Goal: Task Accomplishment & Management: Complete application form

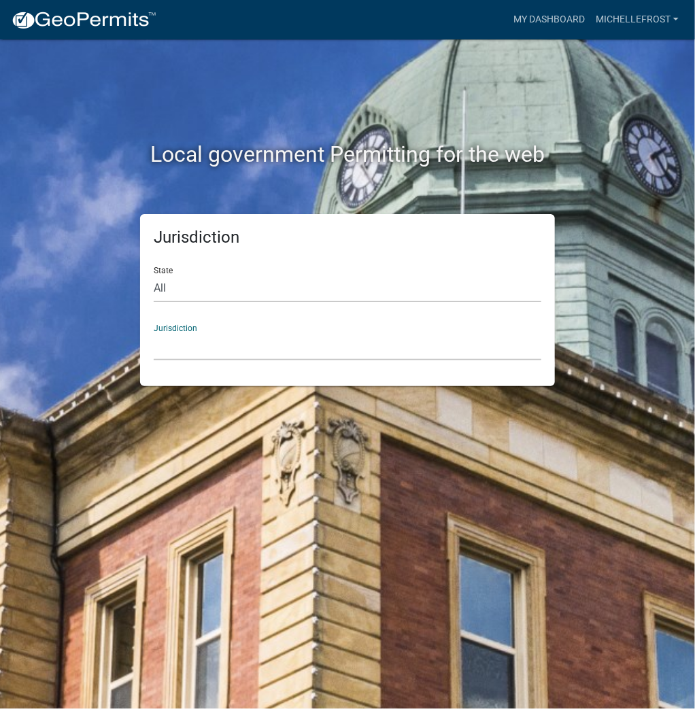
click at [390, 349] on select "[GEOGRAPHIC_DATA], [US_STATE] [GEOGRAPHIC_DATA], [US_STATE][PERSON_NAME][GEOGRA…" at bounding box center [348, 346] width 388 height 28
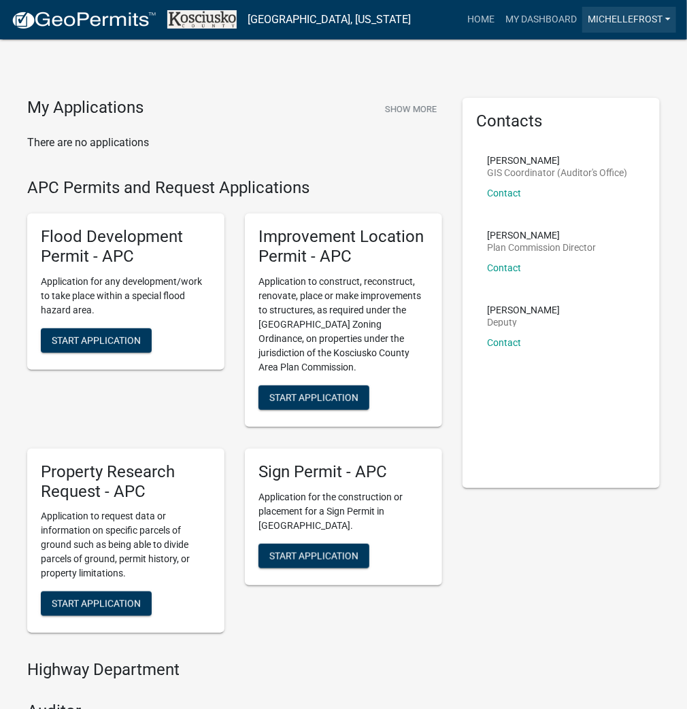
click at [632, 20] on link "michellefrost" at bounding box center [629, 20] width 94 height 26
click at [602, 60] on link "Account" at bounding box center [621, 55] width 109 height 33
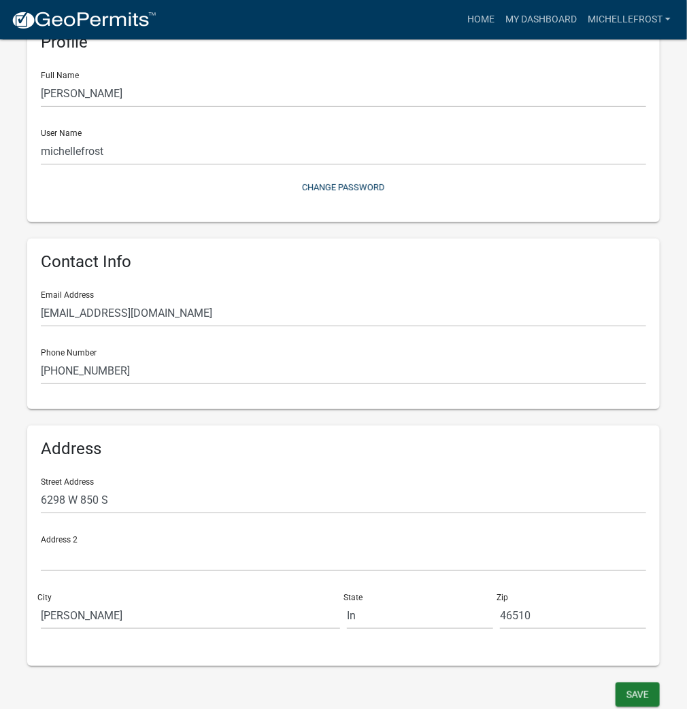
scroll to position [82, 0]
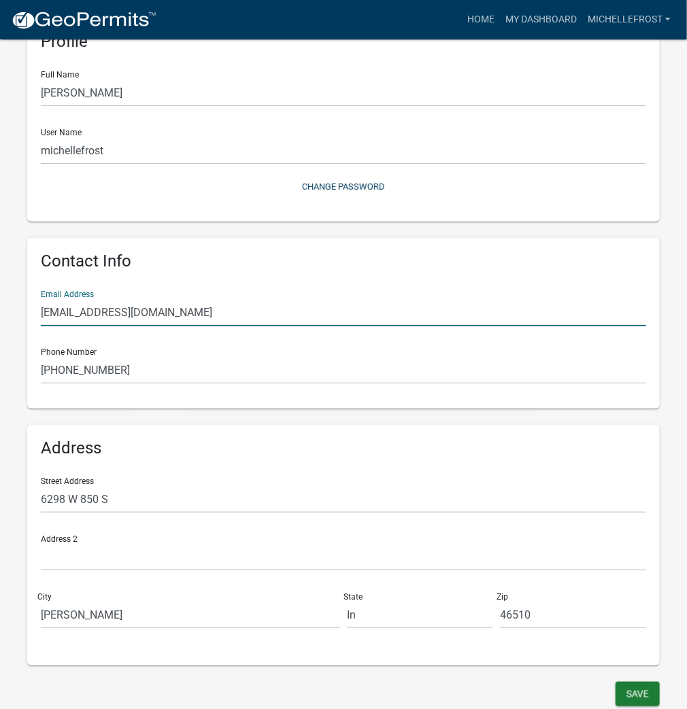
drag, startPoint x: 201, startPoint y: 318, endPoint x: -56, endPoint y: 330, distance: 256.6
click at [0, 330] on html "Internet Explorer does NOT work with GeoPermits. Get a new browser for more sec…" at bounding box center [343, 272] width 687 height 709
type input "[EMAIL_ADDRESS][DOMAIN_NAME]"
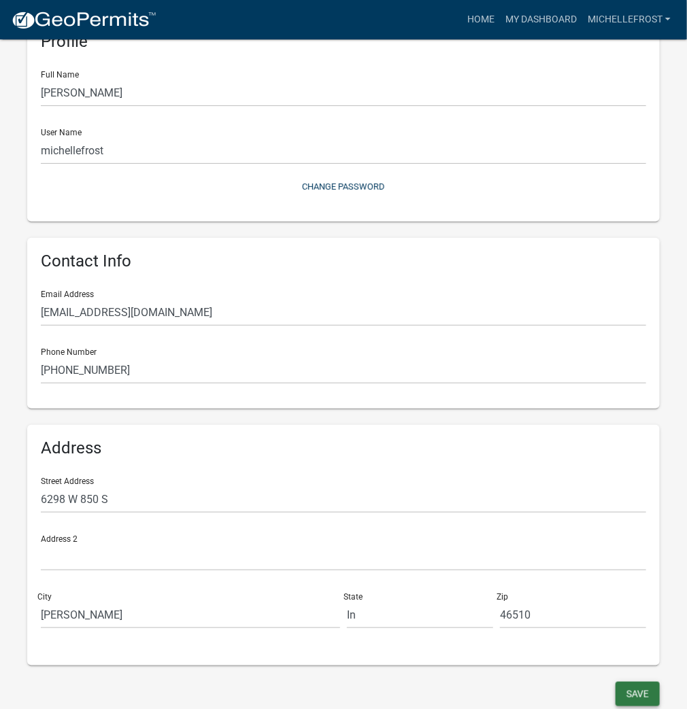
click at [651, 699] on button "Save" at bounding box center [637, 694] width 44 height 24
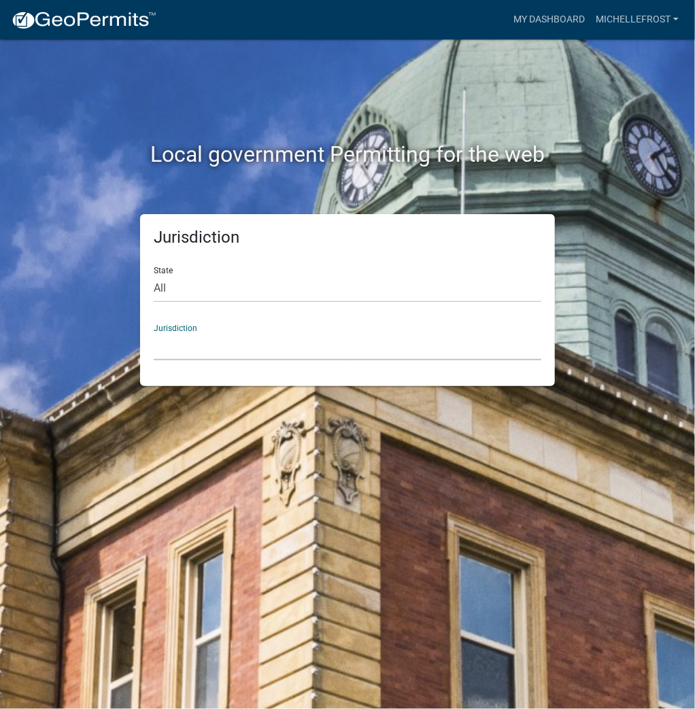
click at [355, 356] on select "[GEOGRAPHIC_DATA], [US_STATE] [GEOGRAPHIC_DATA], [US_STATE][PERSON_NAME][GEOGRA…" at bounding box center [348, 346] width 388 height 28
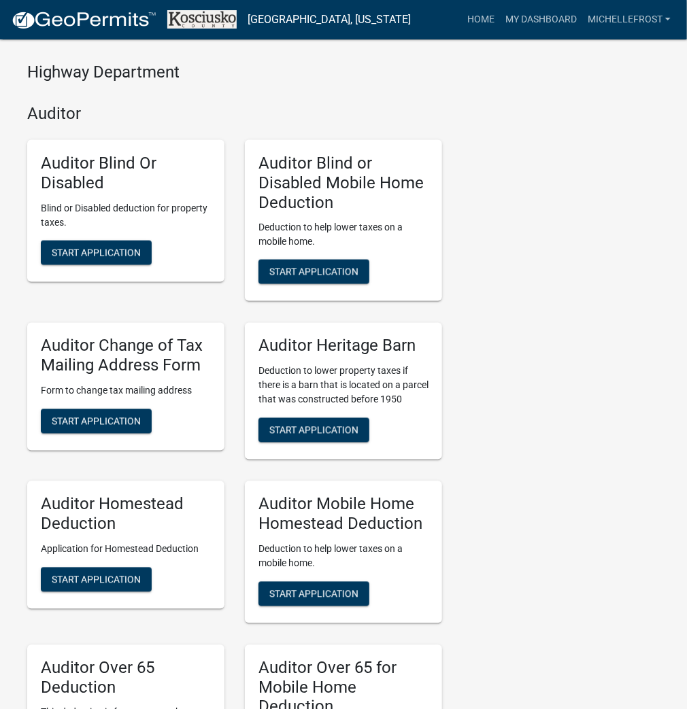
scroll to position [1631, 0]
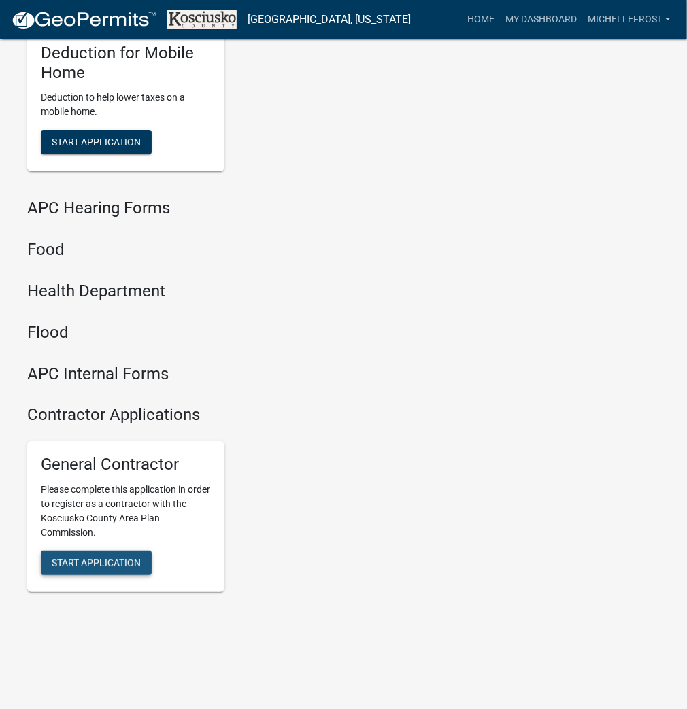
click at [97, 566] on span "Start Application" at bounding box center [96, 563] width 89 height 11
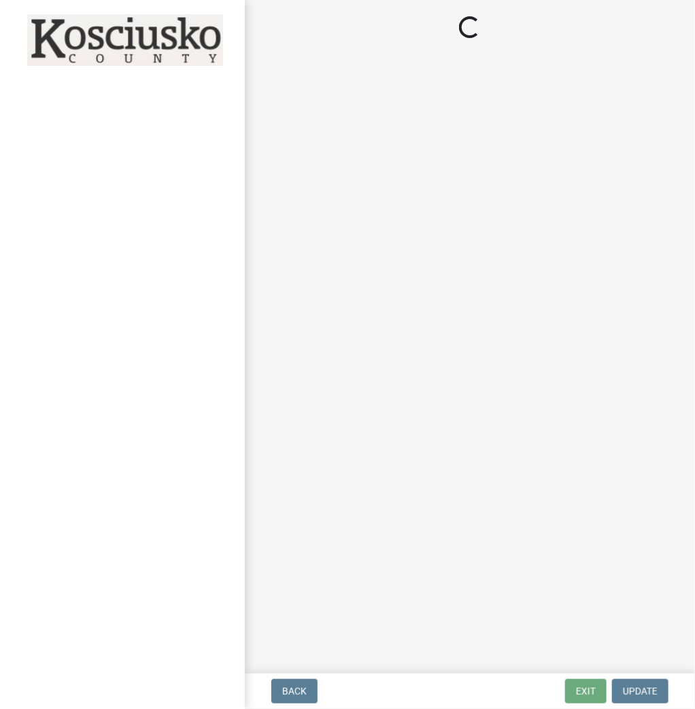
select select "In"
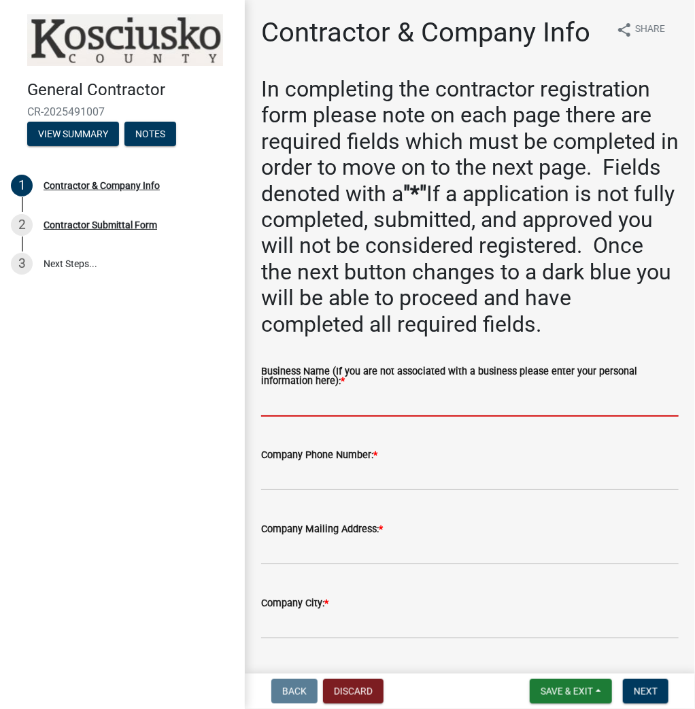
click at [351, 401] on input "Business Name (If you are not associated with a business please enter your pers…" at bounding box center [469, 403] width 417 height 28
type input "[PERSON_NAME]"
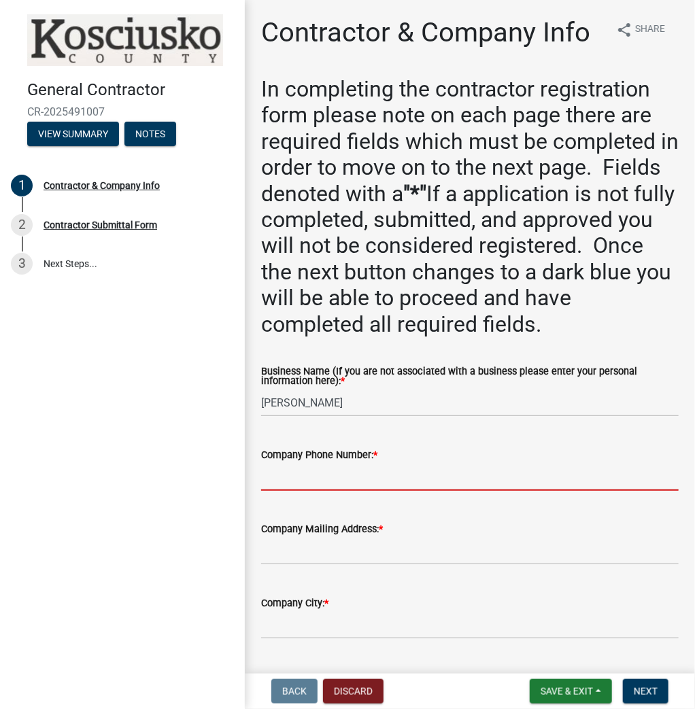
paste input "[PHONE_NUMBER]"
type input "[PHONE_NUMBER]"
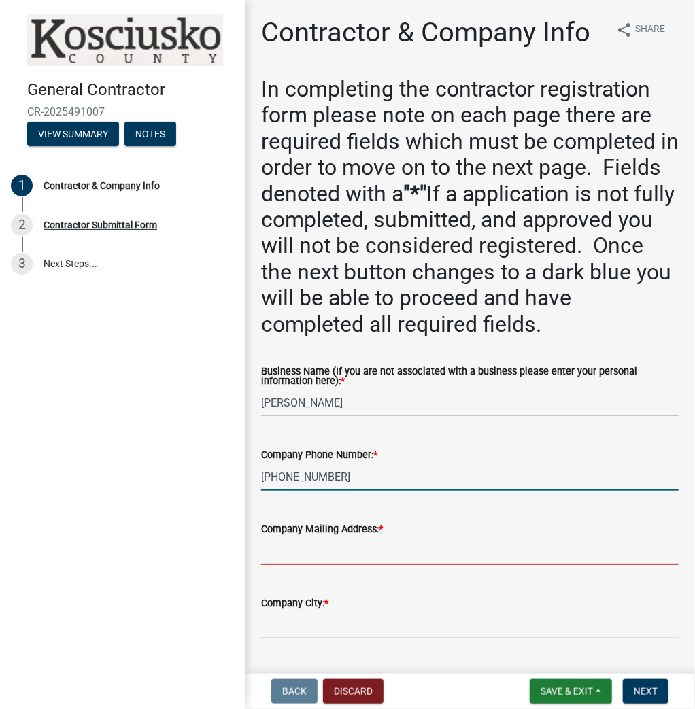
click at [317, 547] on input "Company Mailing Address: *" at bounding box center [469, 551] width 417 height 28
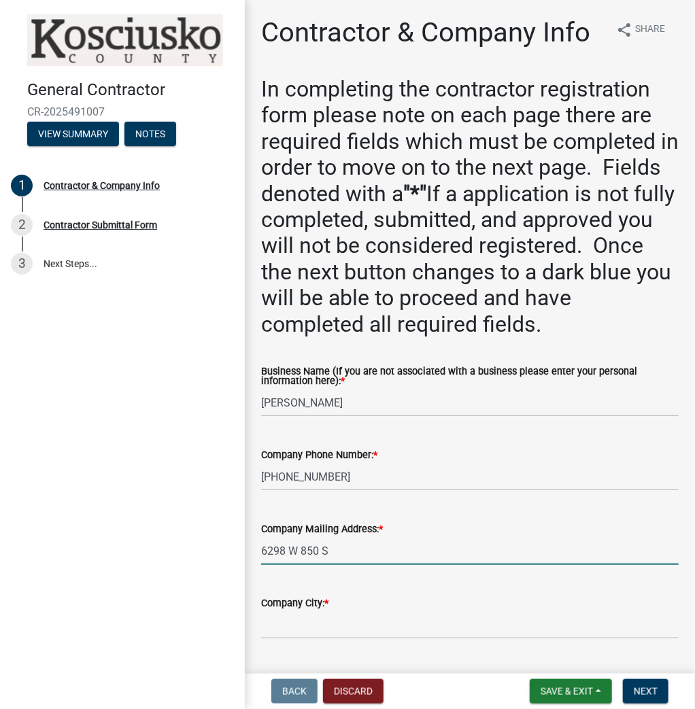
type input "6298 W 850 S"
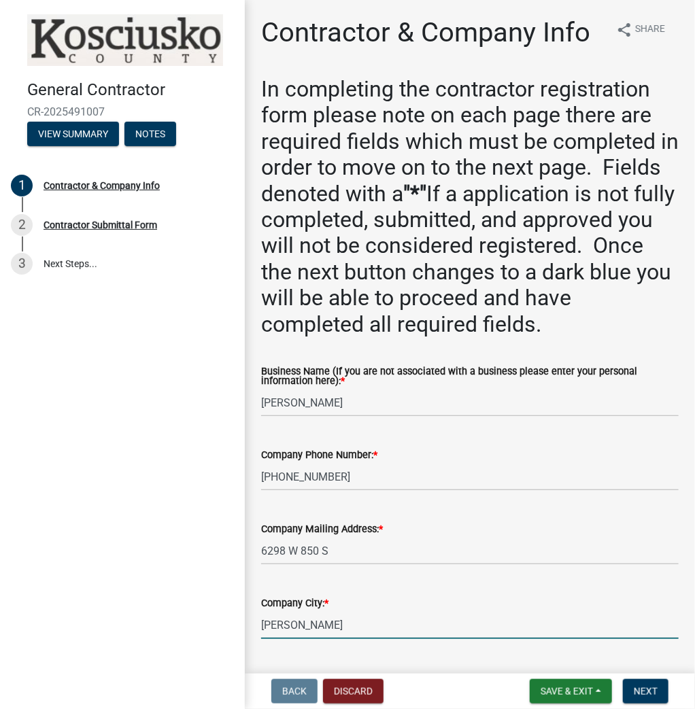
type input "[PERSON_NAME]"
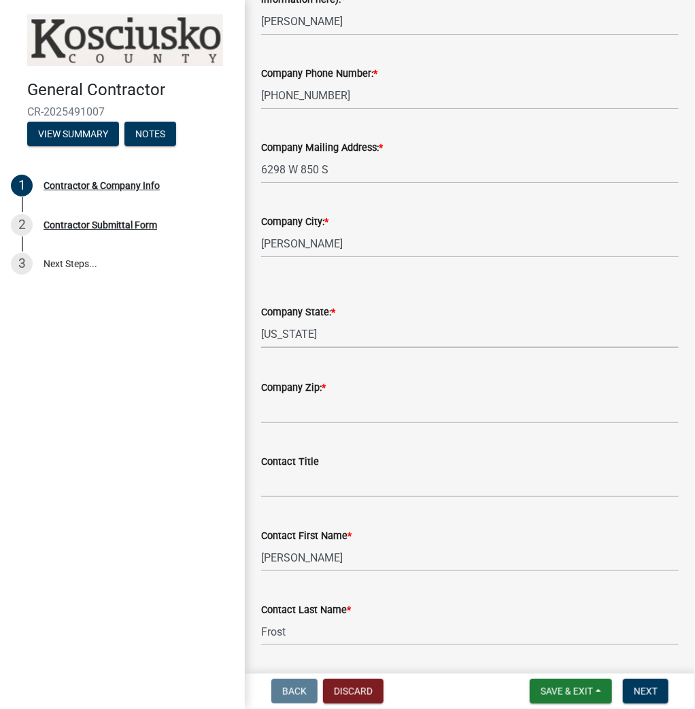
select select "IN"
type input "46510"
click at [647, 692] on span "Next" at bounding box center [646, 691] width 24 height 11
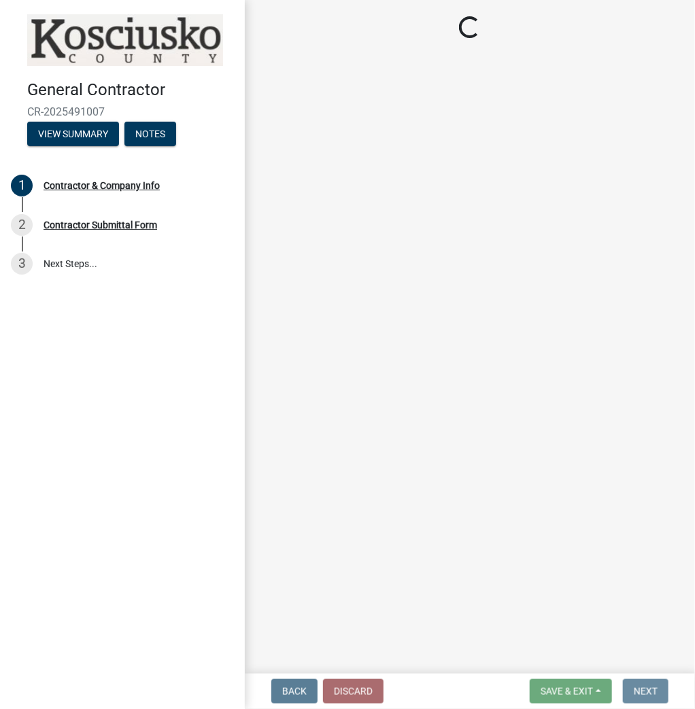
scroll to position [0, 0]
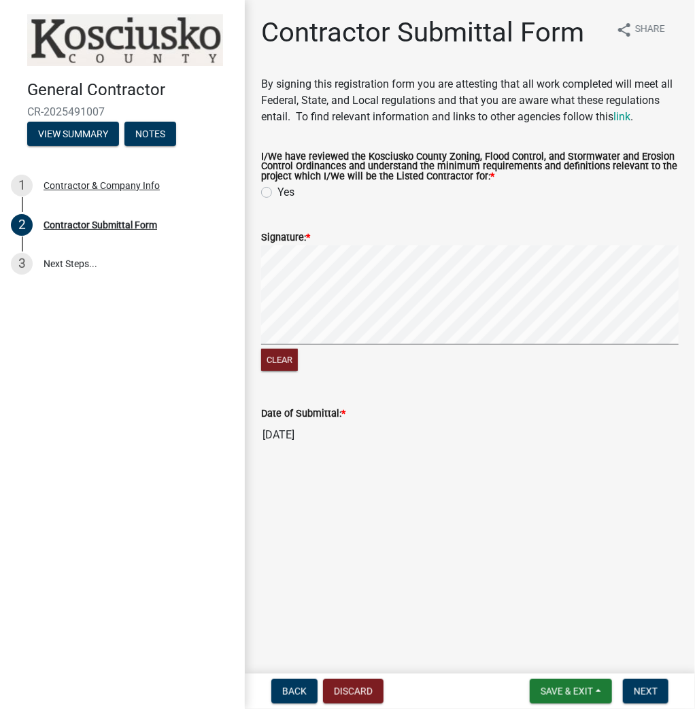
click at [277, 190] on label "Yes" at bounding box center [285, 192] width 17 height 16
click at [277, 190] on input "Yes" at bounding box center [281, 188] width 9 height 9
radio input "true"
click at [639, 688] on span "Next" at bounding box center [646, 691] width 24 height 11
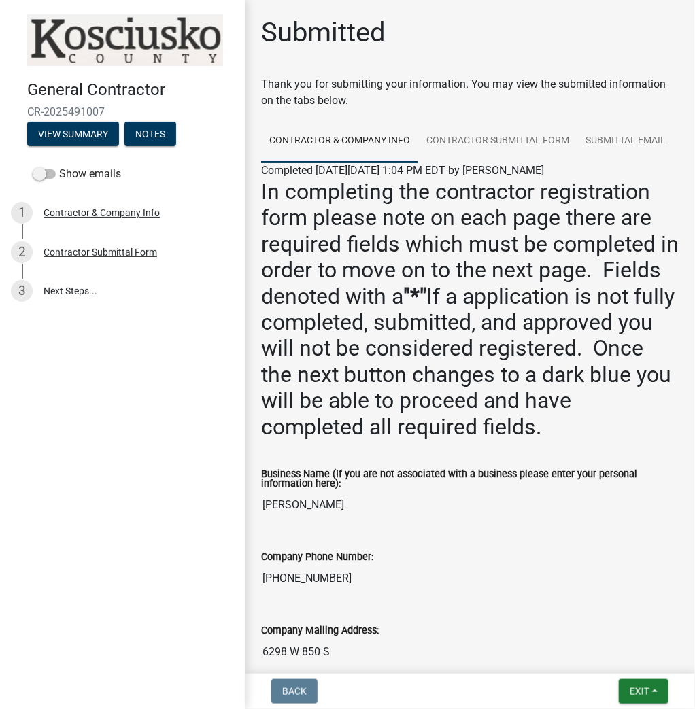
scroll to position [163, 0]
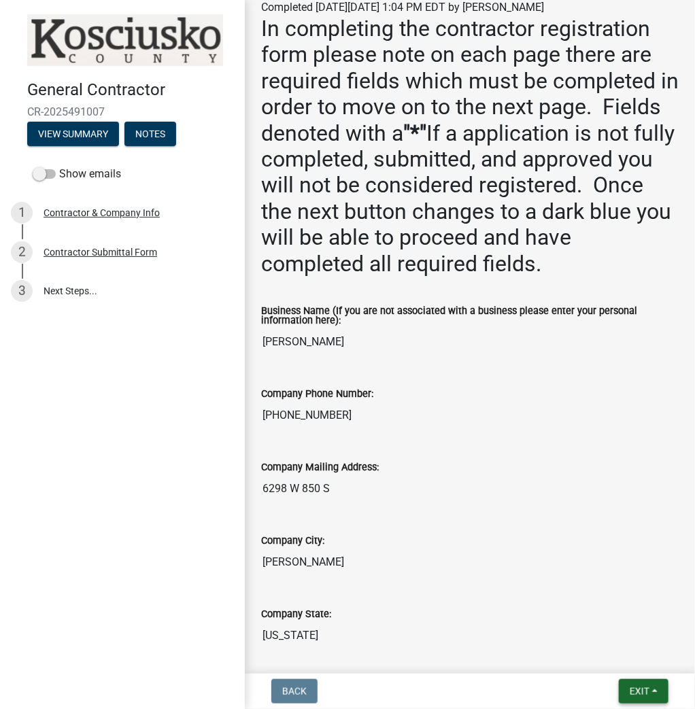
click at [644, 683] on button "Exit" at bounding box center [644, 691] width 50 height 24
click at [638, 660] on button "Save & Exit" at bounding box center [614, 656] width 109 height 33
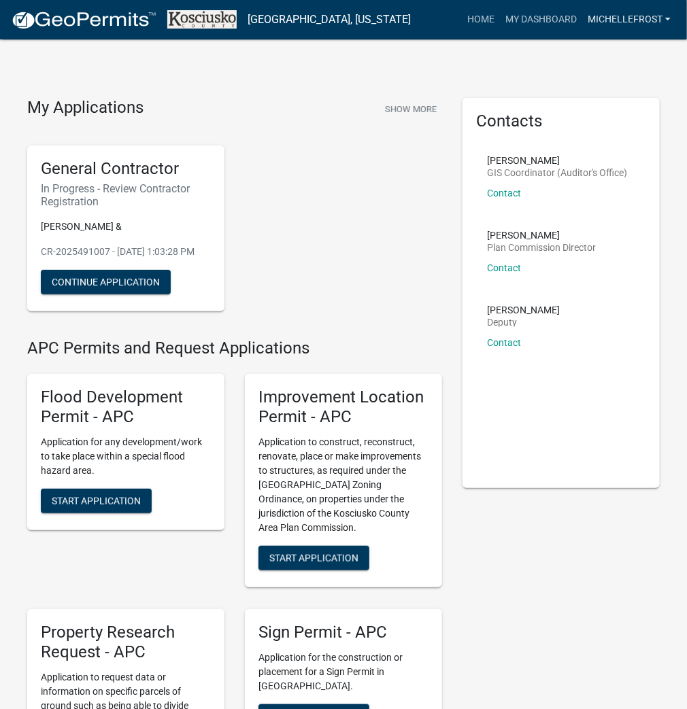
click at [623, 21] on link "michellefrost" at bounding box center [629, 20] width 94 height 26
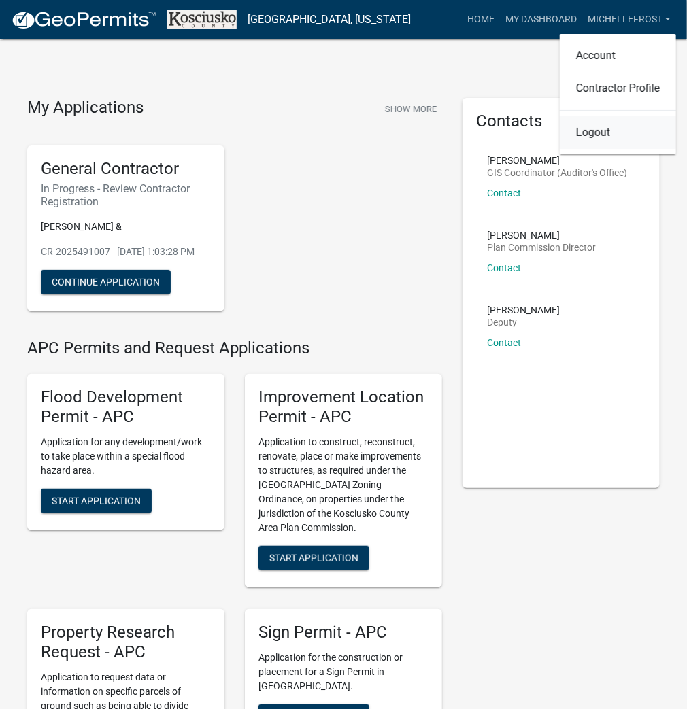
click at [603, 136] on link "Logout" at bounding box center [618, 132] width 116 height 33
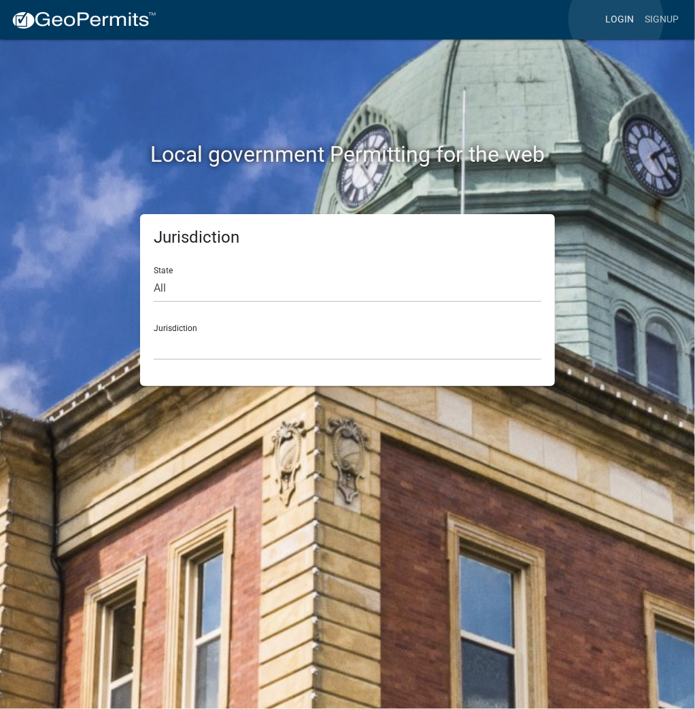
click at [616, 19] on link "Login" at bounding box center [619, 20] width 39 height 26
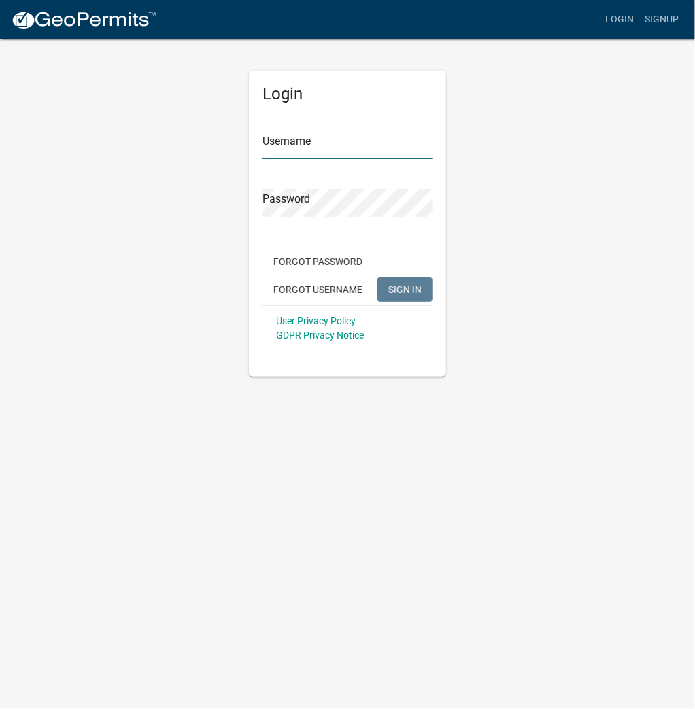
click at [375, 148] on input "Username" at bounding box center [347, 145] width 170 height 28
type input "a"
type input "kosplanning"
click at [377, 277] on button "SIGN IN" at bounding box center [404, 289] width 55 height 24
